Goal: Check status: Check status

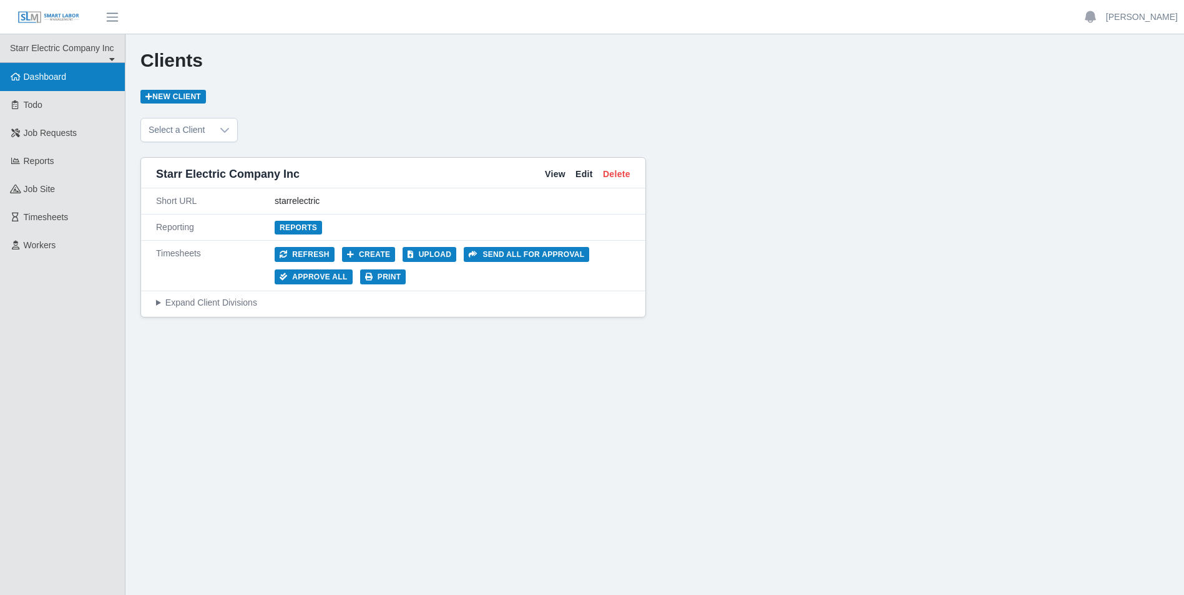
click at [75, 82] on link "Dashboard" at bounding box center [62, 77] width 125 height 28
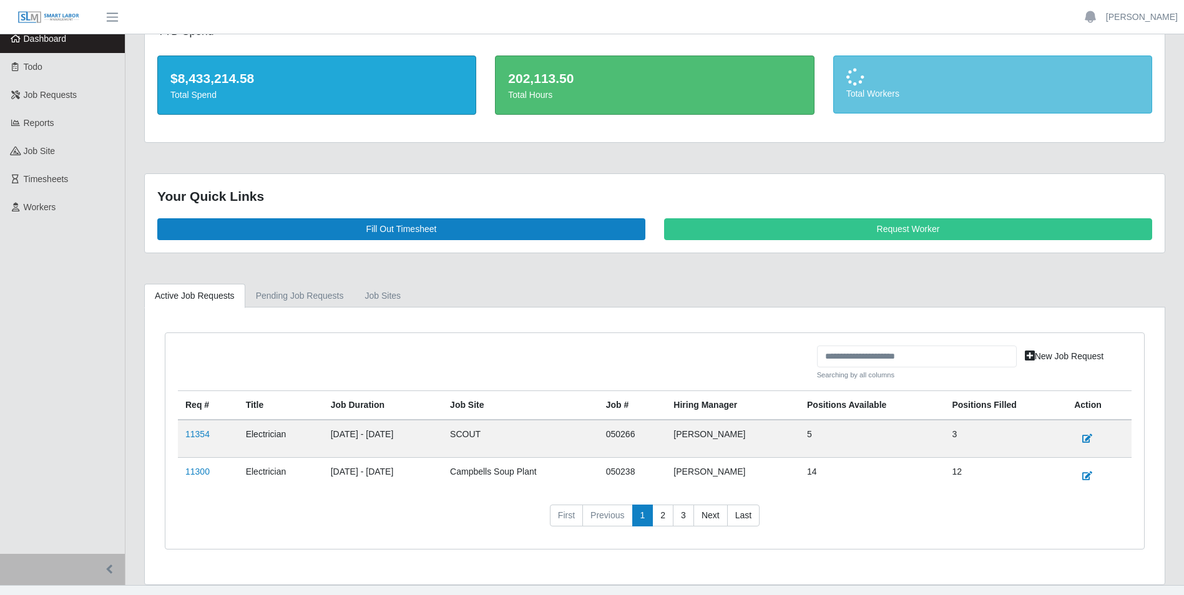
scroll to position [59, 0]
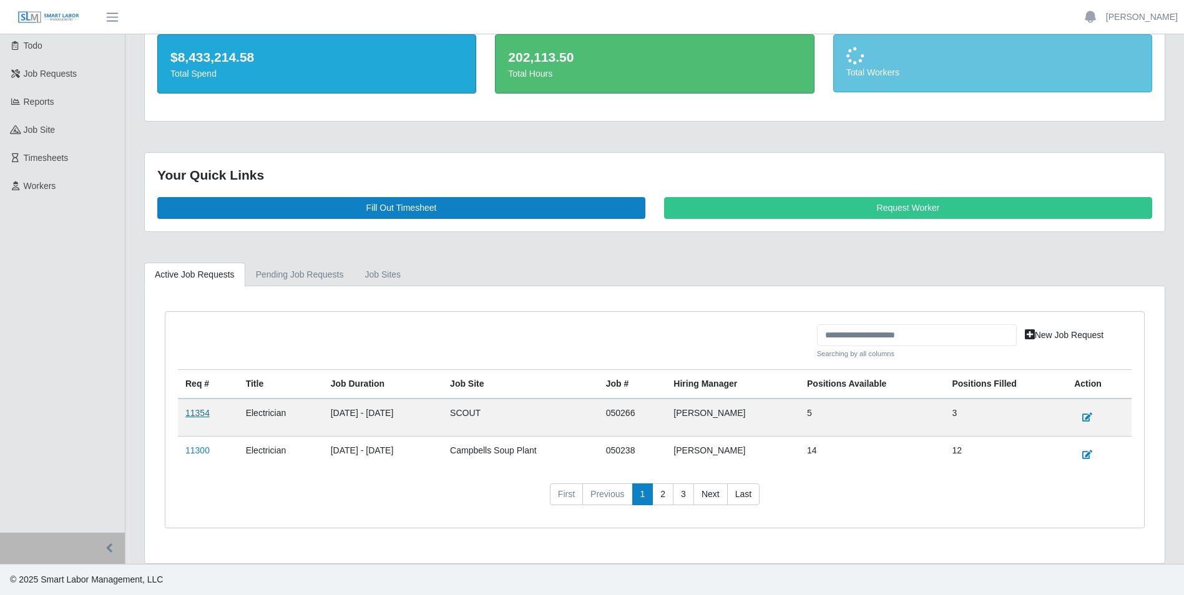
click at [204, 415] on link "11354" at bounding box center [197, 413] width 24 height 10
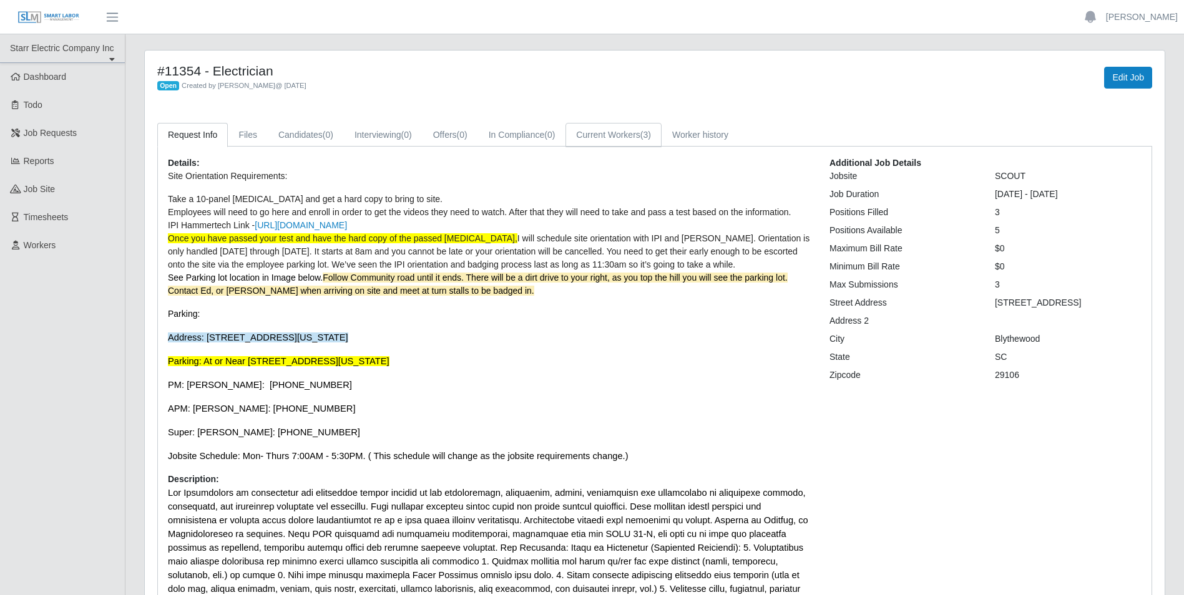
click at [634, 142] on link "Current Workers (3)" at bounding box center [613, 135] width 96 height 24
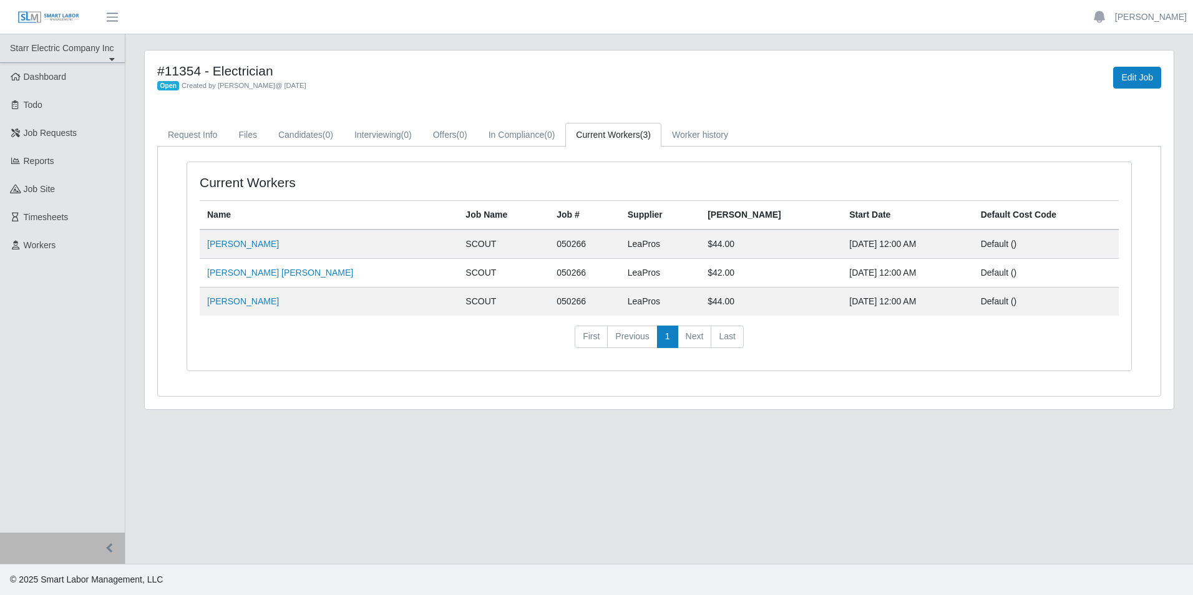
click at [734, 464] on main "#11354 - Electrician Open Created by [PERSON_NAME] @ [DATE] Edit Job Request In…" at bounding box center [659, 299] width 1068 height 530
click at [749, 464] on main "#11354 - Electrician Open Created by [PERSON_NAME] @ [DATE] Edit Job Request In…" at bounding box center [659, 299] width 1068 height 530
click at [1015, 349] on nav "First Previous 1 Next Last" at bounding box center [659, 342] width 919 height 32
click at [684, 524] on main "#11354 - Electrician Open Created by Patrick Gray @ 09/23/2025 Edit Job Request…" at bounding box center [659, 299] width 1068 height 530
